Goal: Find specific page/section: Find specific page/section

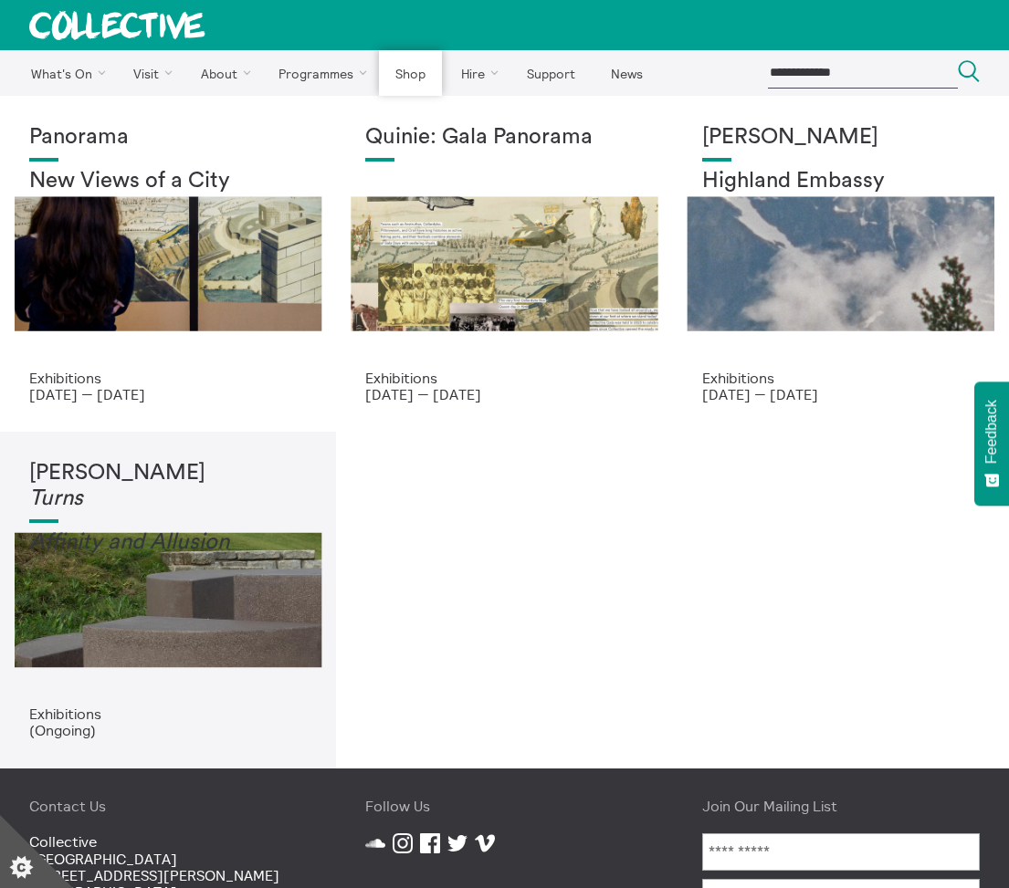
click at [399, 77] on link "Shop" at bounding box center [410, 73] width 62 height 46
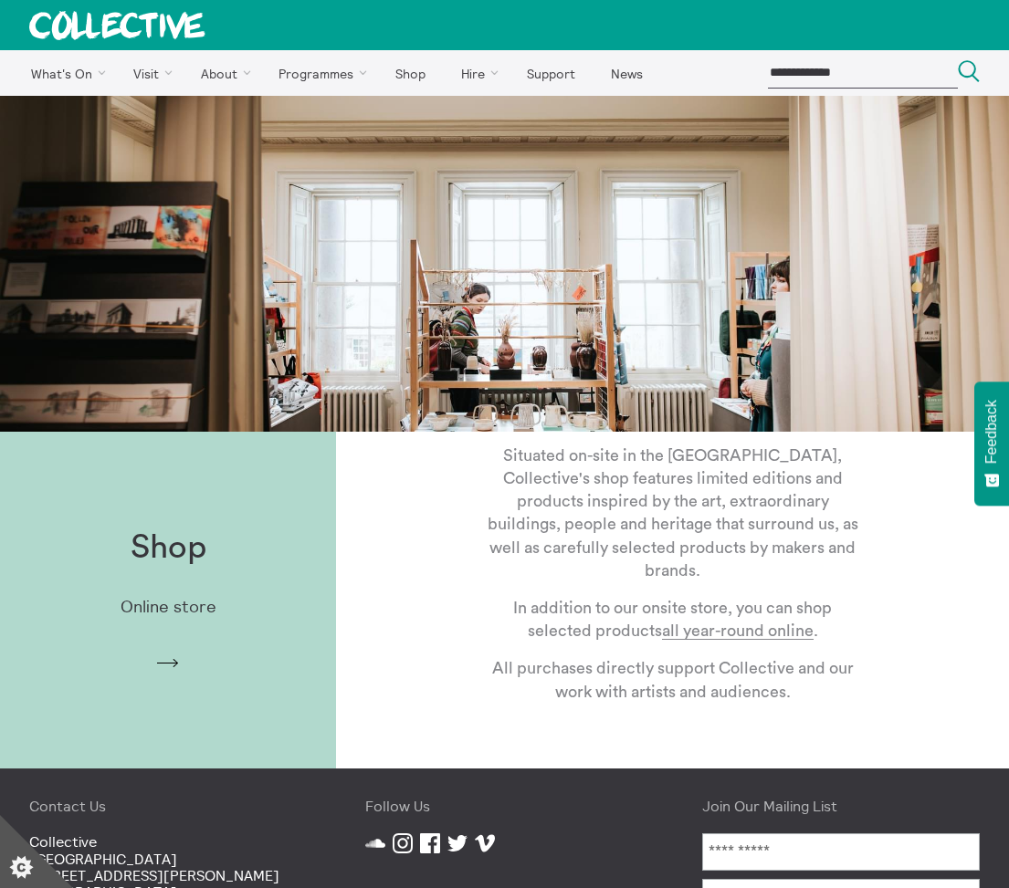
click at [865, 76] on input "search" at bounding box center [863, 73] width 190 height 30
type input "*"
type input "**********"
click at [958, 60] on button "Search Close" at bounding box center [969, 72] width 22 height 25
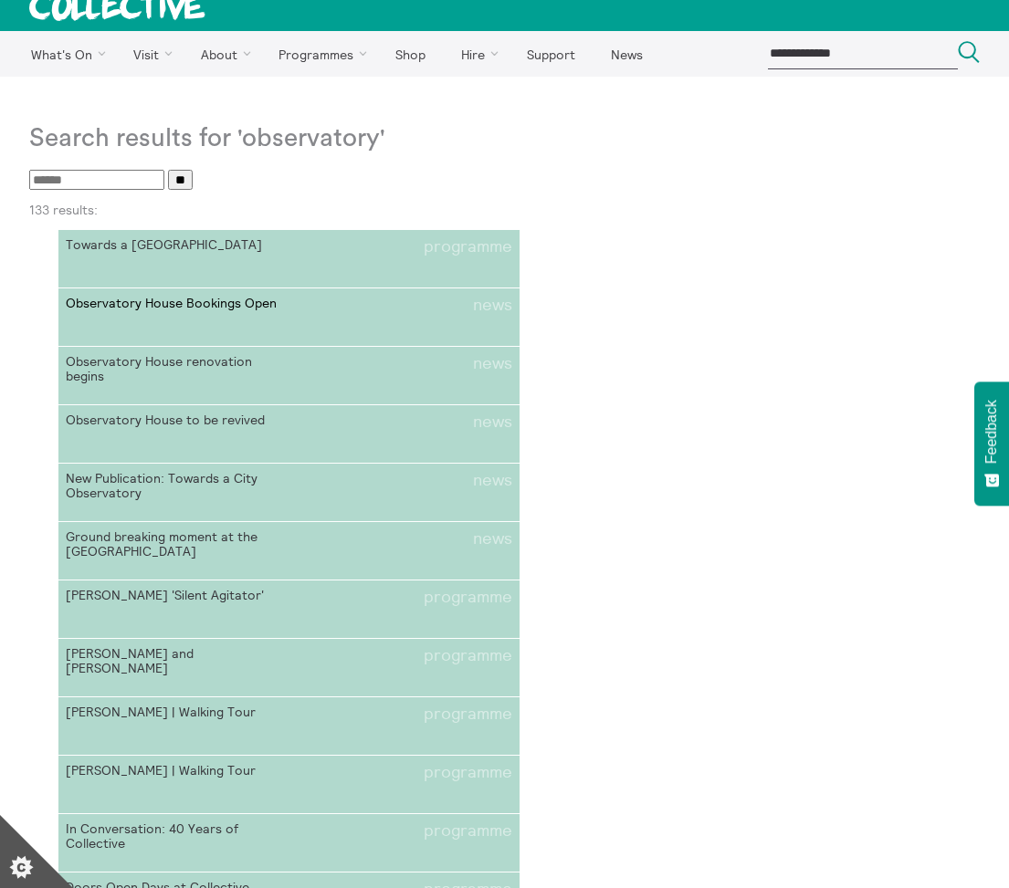
scroll to position [20, 0]
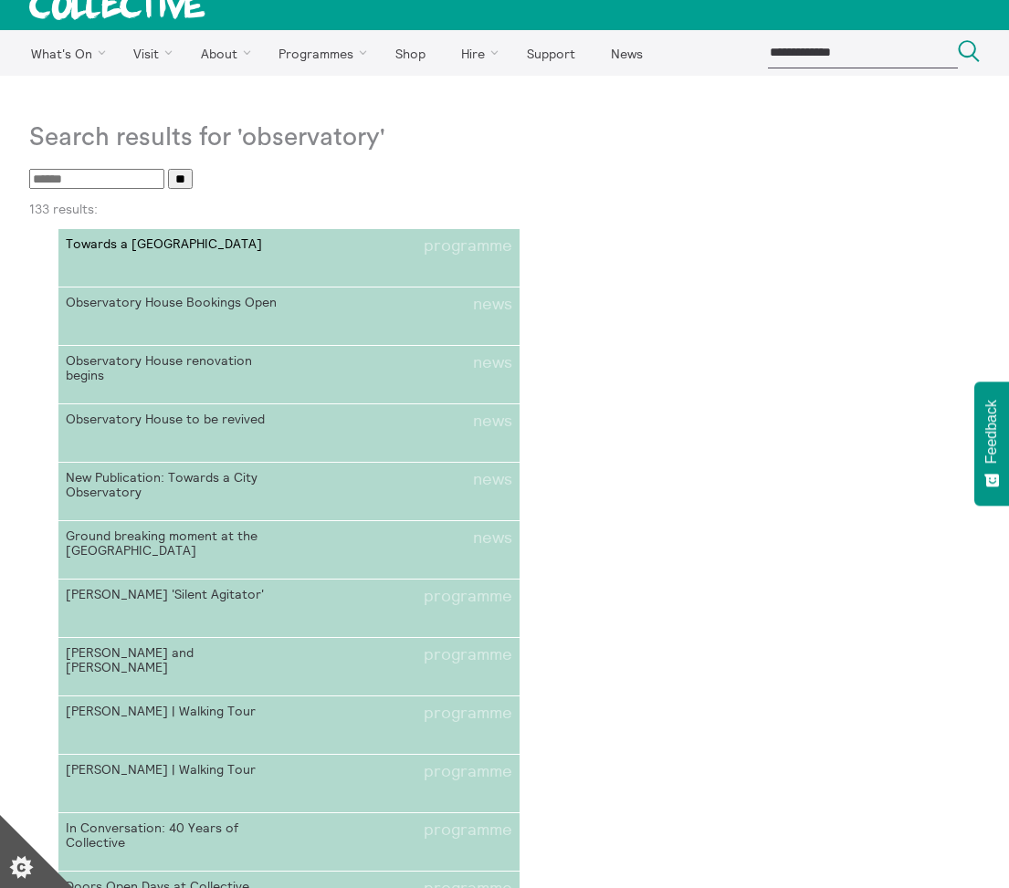
click at [200, 238] on span "Towards a [GEOGRAPHIC_DATA]" at bounding box center [177, 245] width 223 height 19
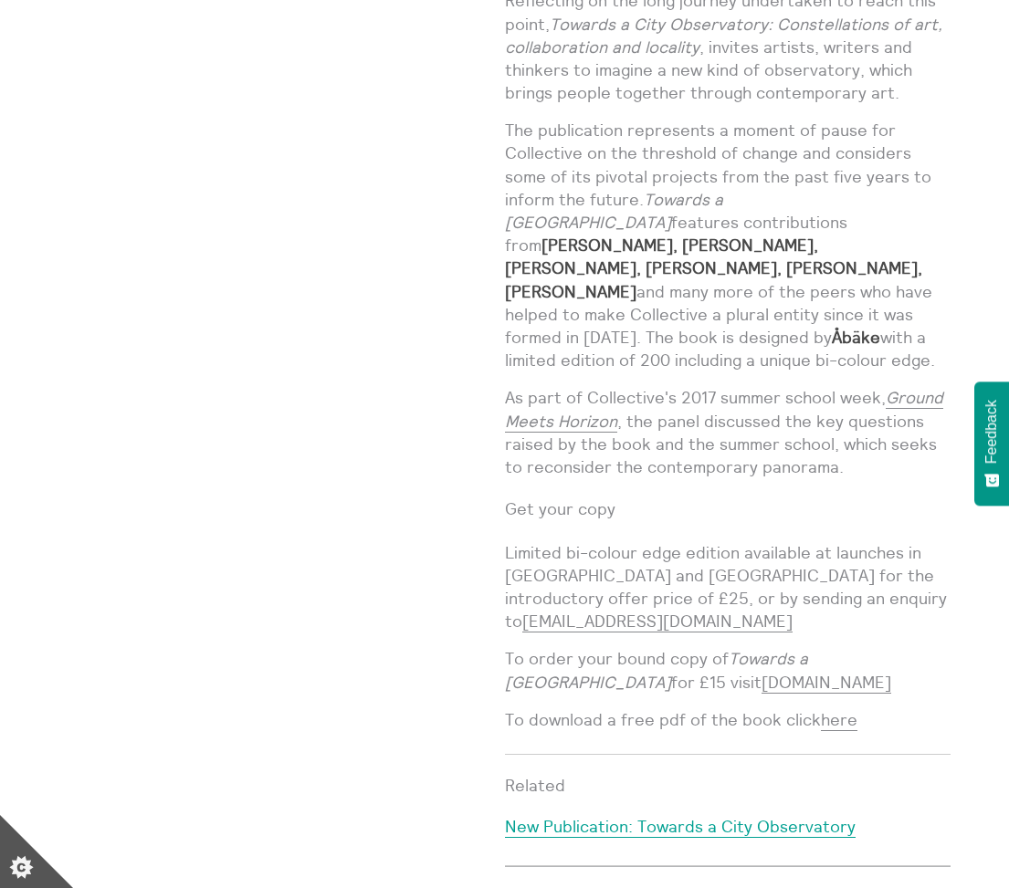
scroll to position [1235, 0]
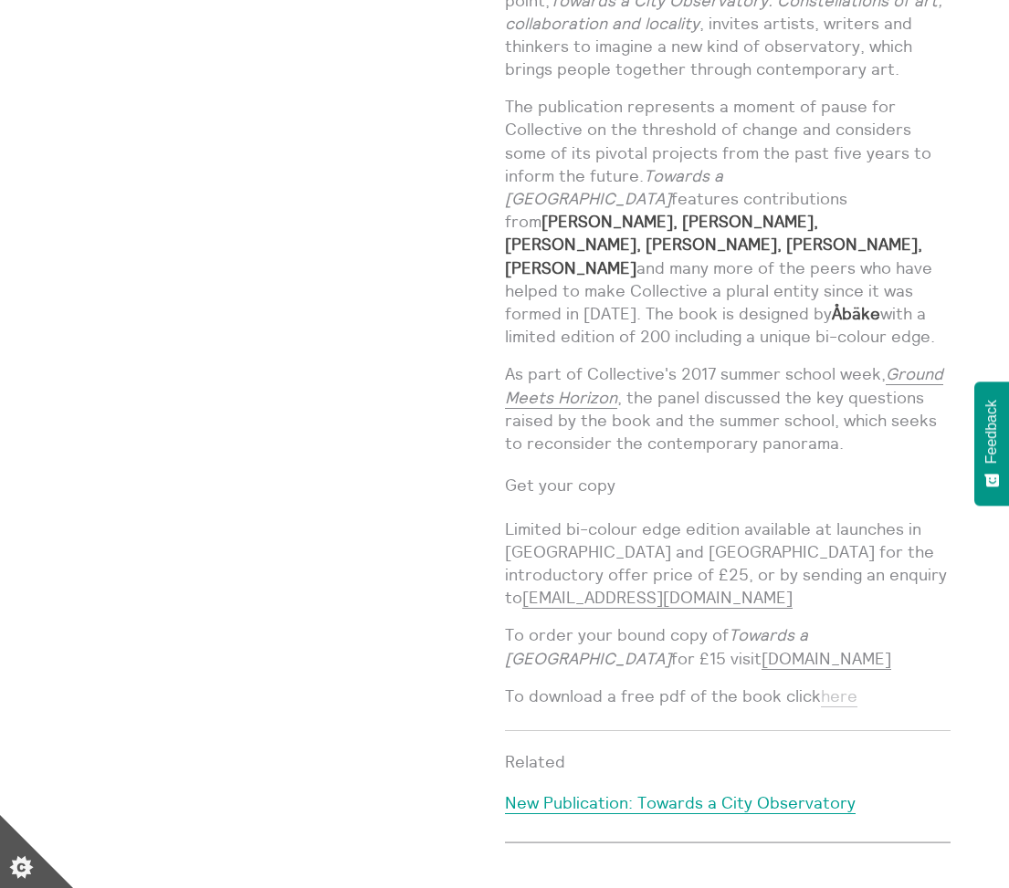
click at [834, 686] on link "here" at bounding box center [839, 697] width 37 height 22
